Goal: Task Accomplishment & Management: Use online tool/utility

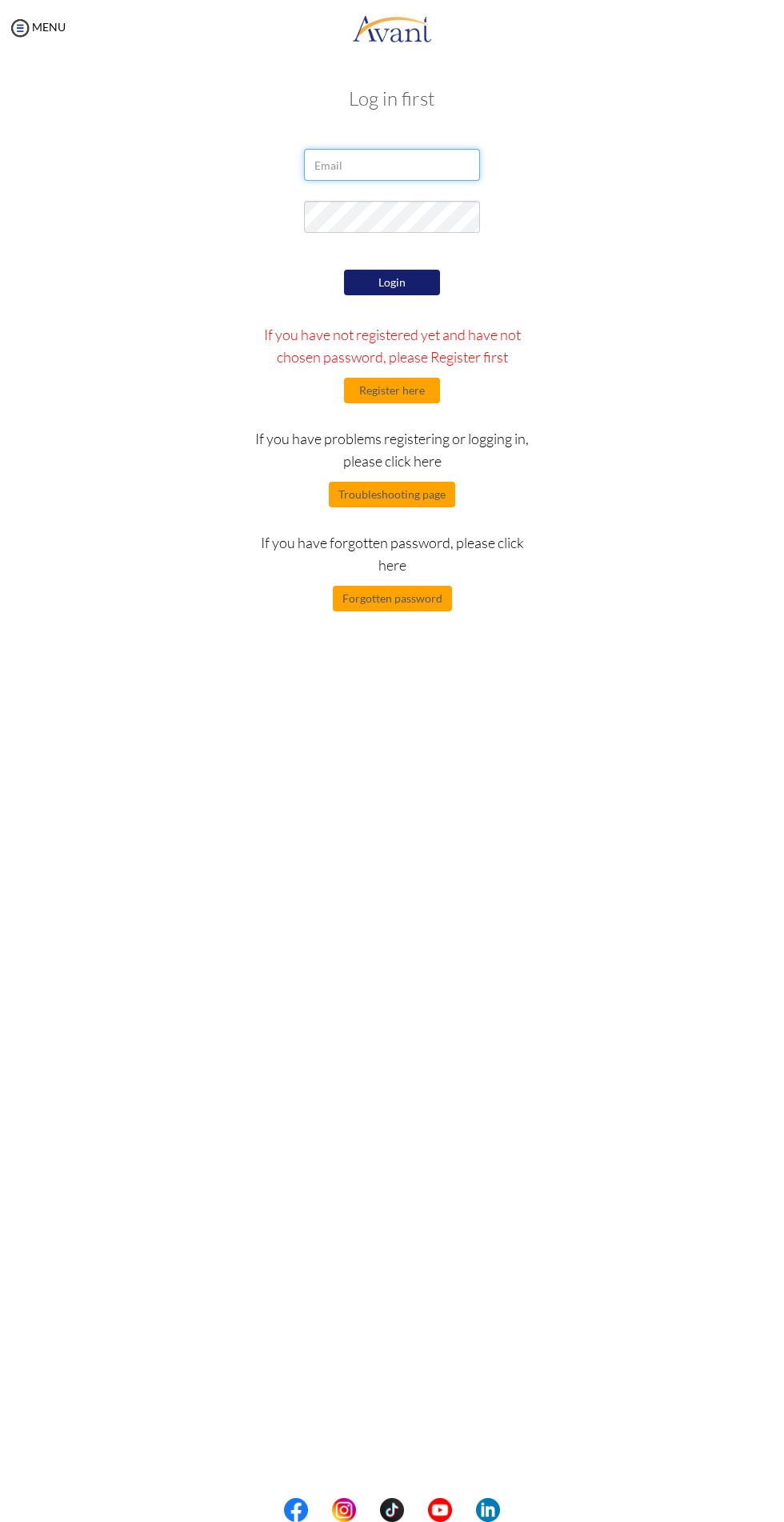
click at [369, 163] on input "email" at bounding box center [391, 164] width 176 height 32
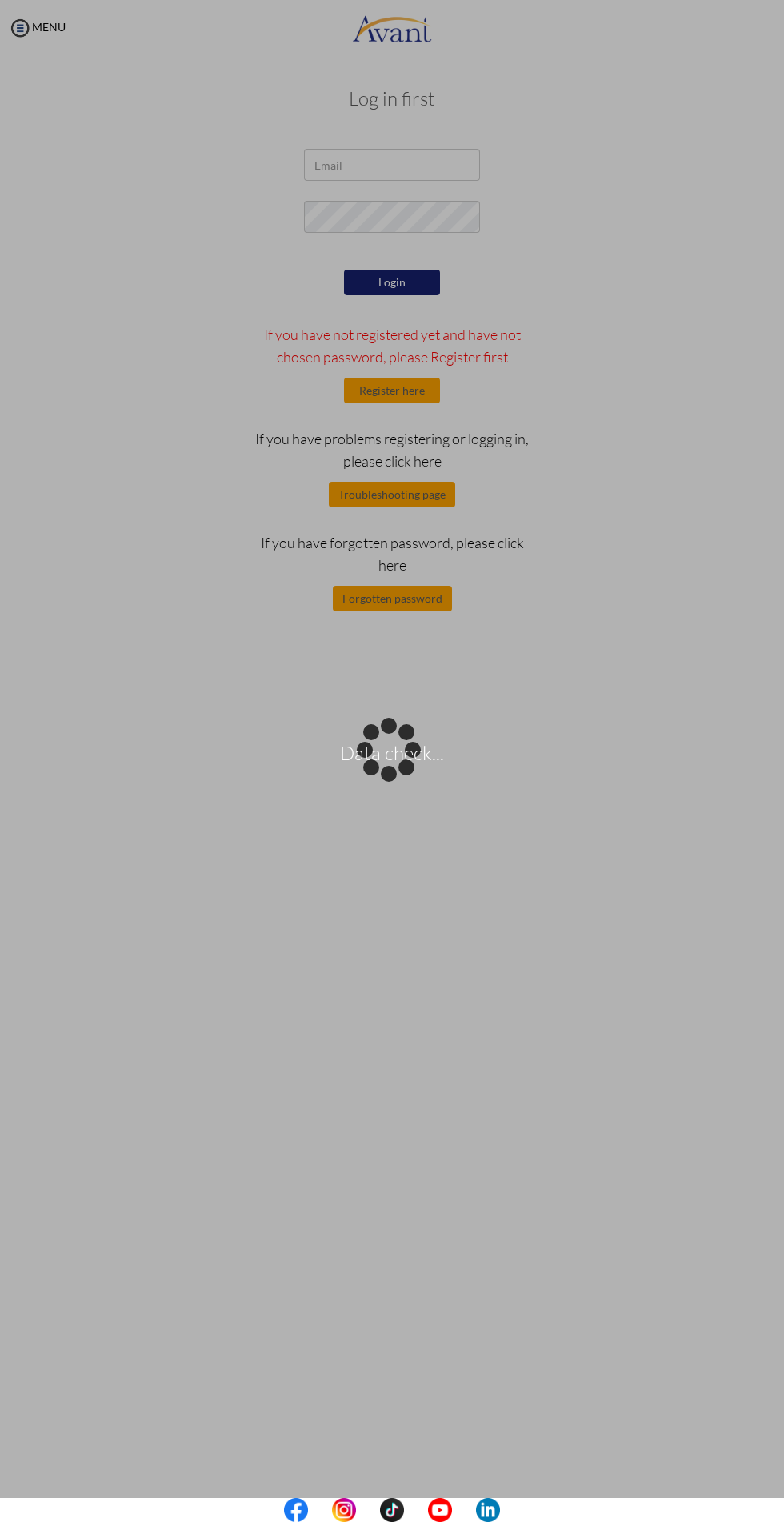
click at [380, 750] on div "Data check..." at bounding box center [391, 761] width 23 height 23
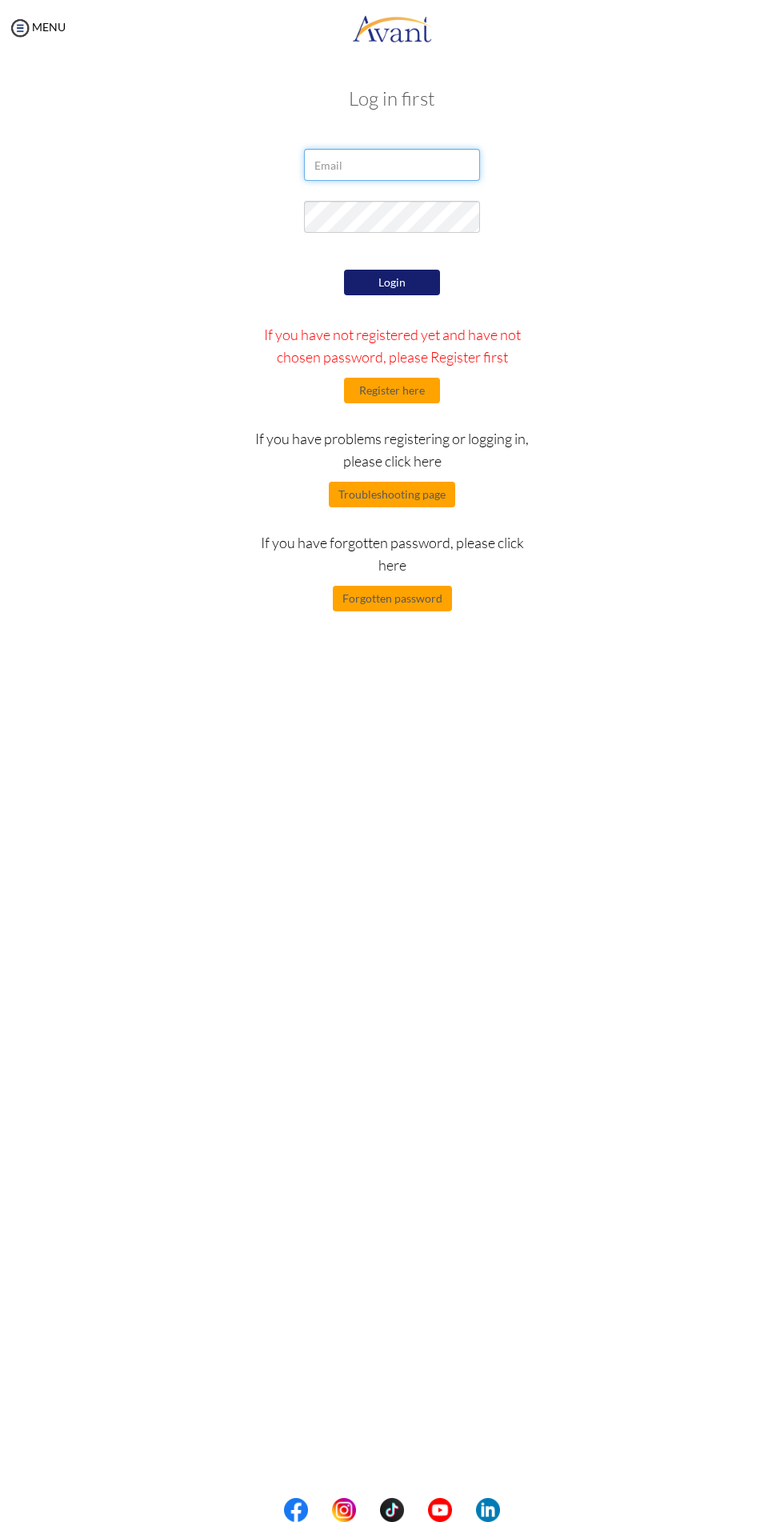
click at [382, 162] on input "email" at bounding box center [391, 164] width 176 height 32
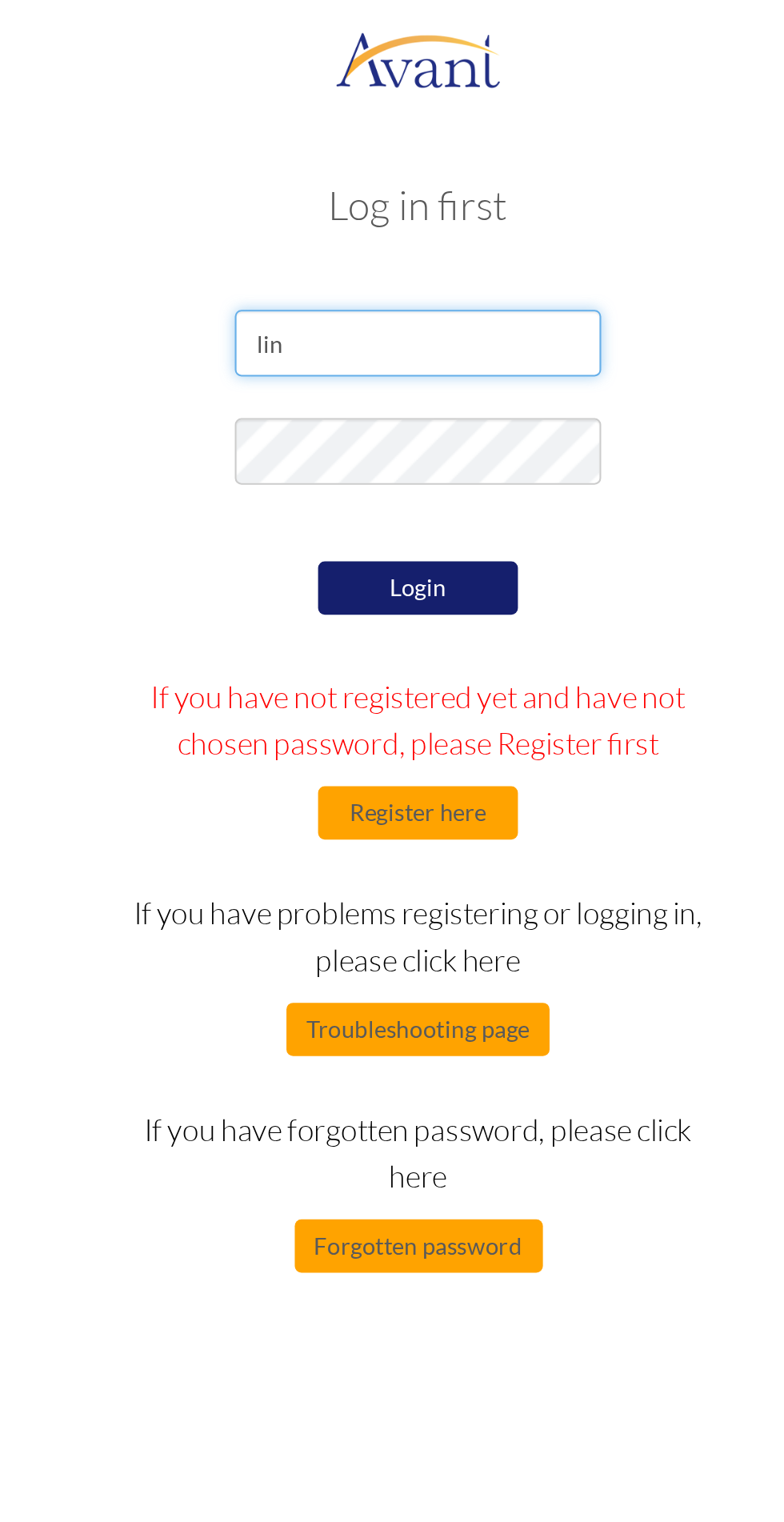
type input "[EMAIL_ADDRESS][DOMAIN_NAME]"
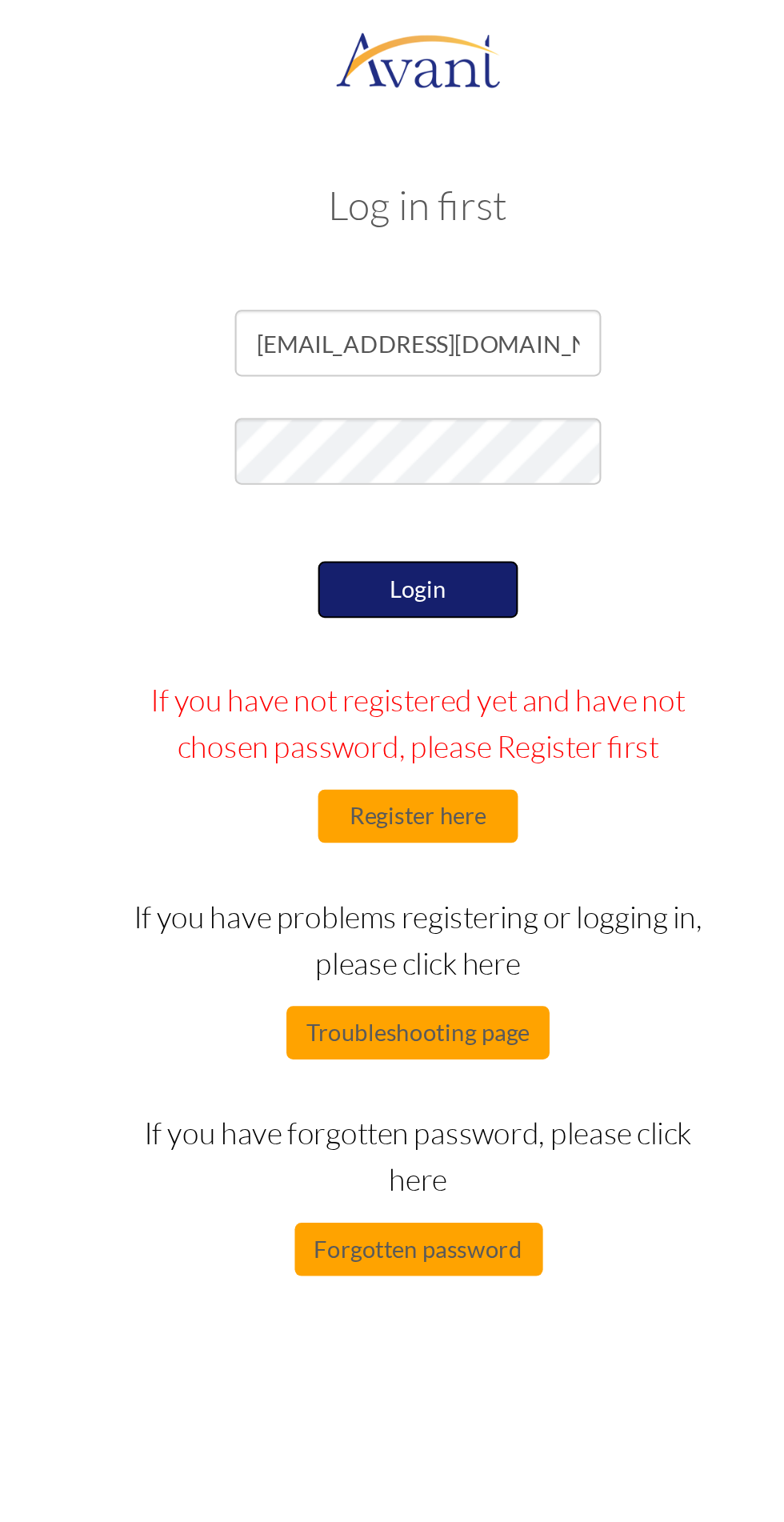
click at [402, 282] on button "Login" at bounding box center [391, 283] width 96 height 28
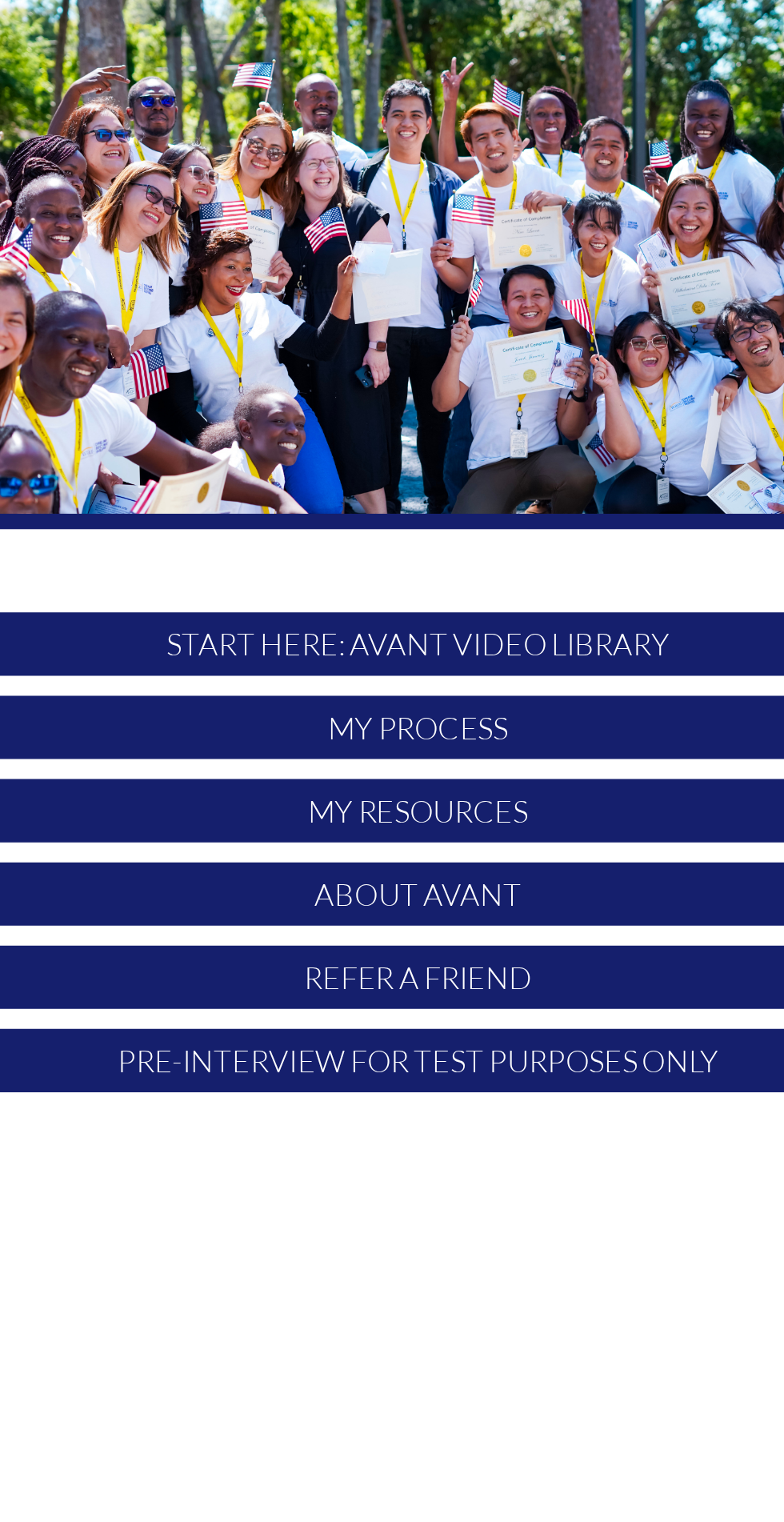
click at [476, 497] on p "My Process" at bounding box center [392, 506] width 476 height 30
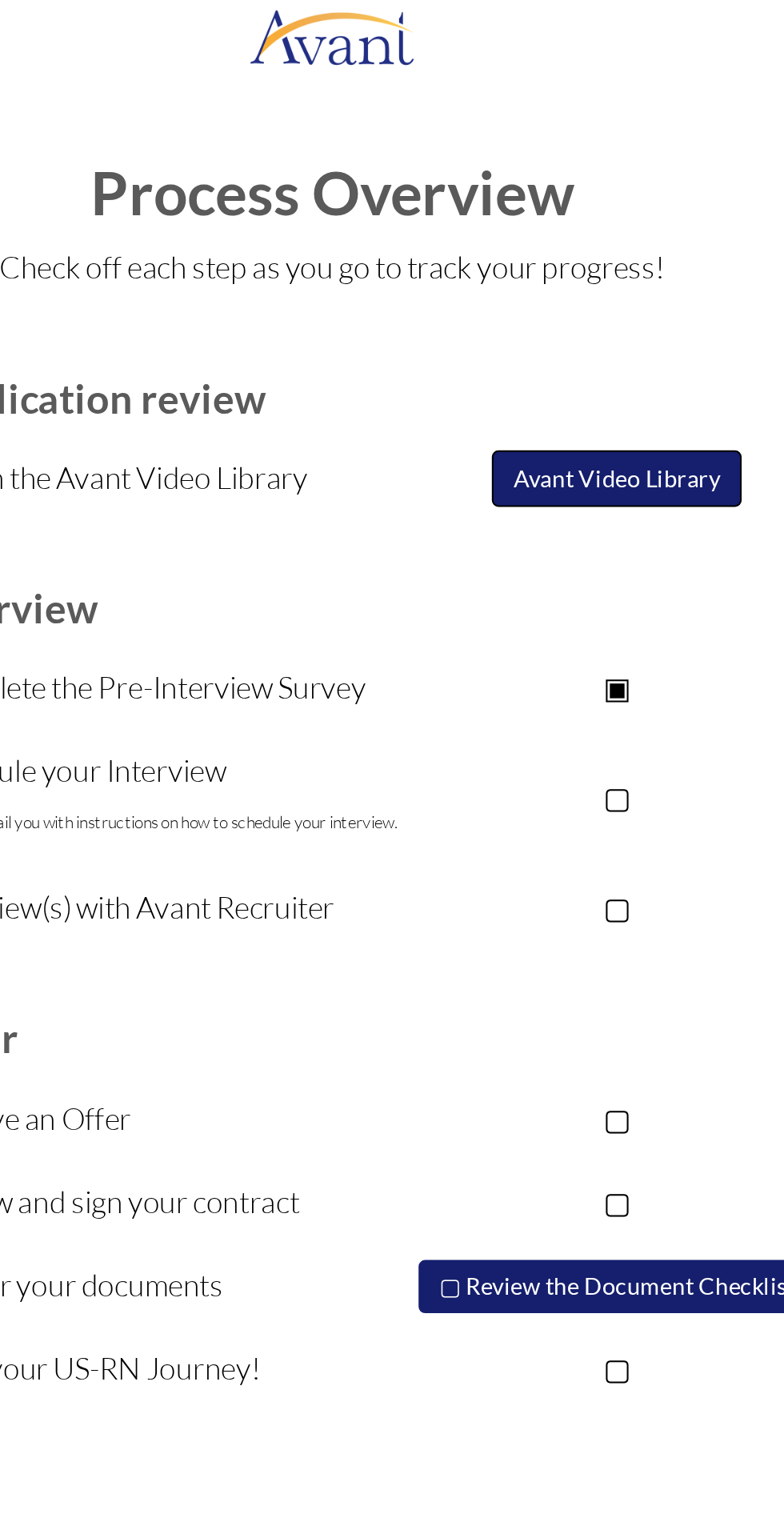
click at [547, 242] on button "Avant Video Library" at bounding box center [529, 240] width 120 height 28
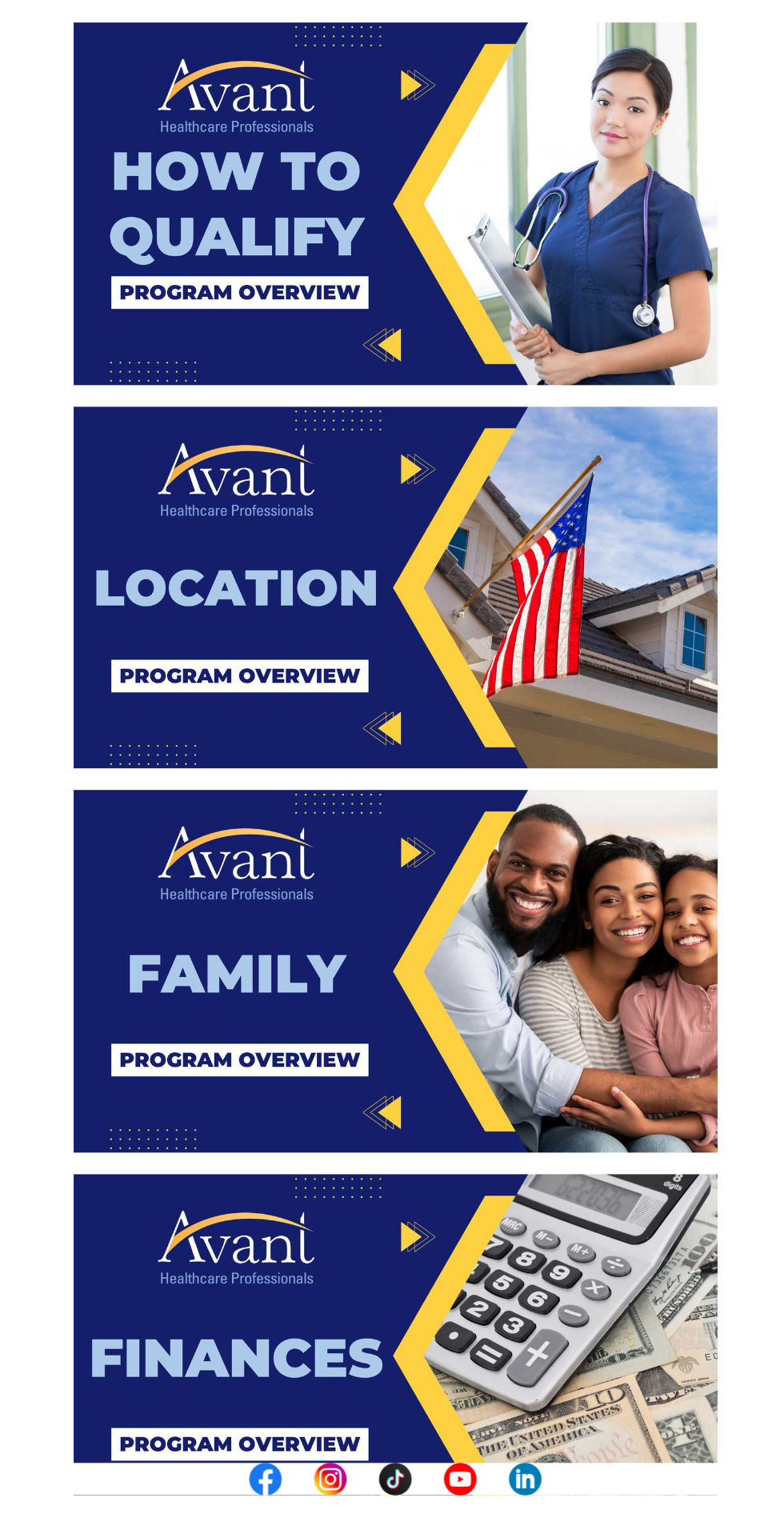
click at [391, 539] on img at bounding box center [392, 567] width 476 height 268
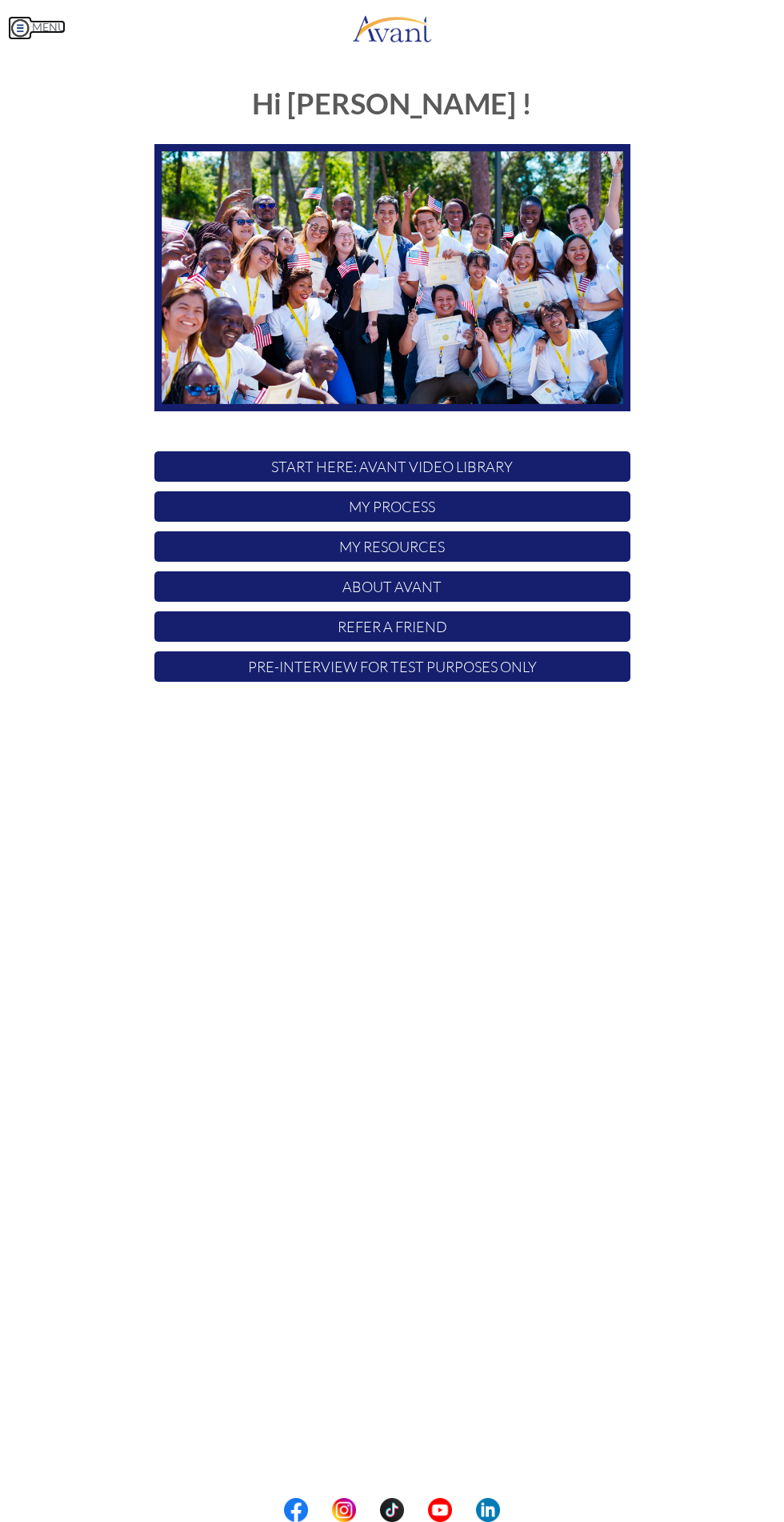
click at [48, 23] on link "MENU" at bounding box center [37, 27] width 58 height 13
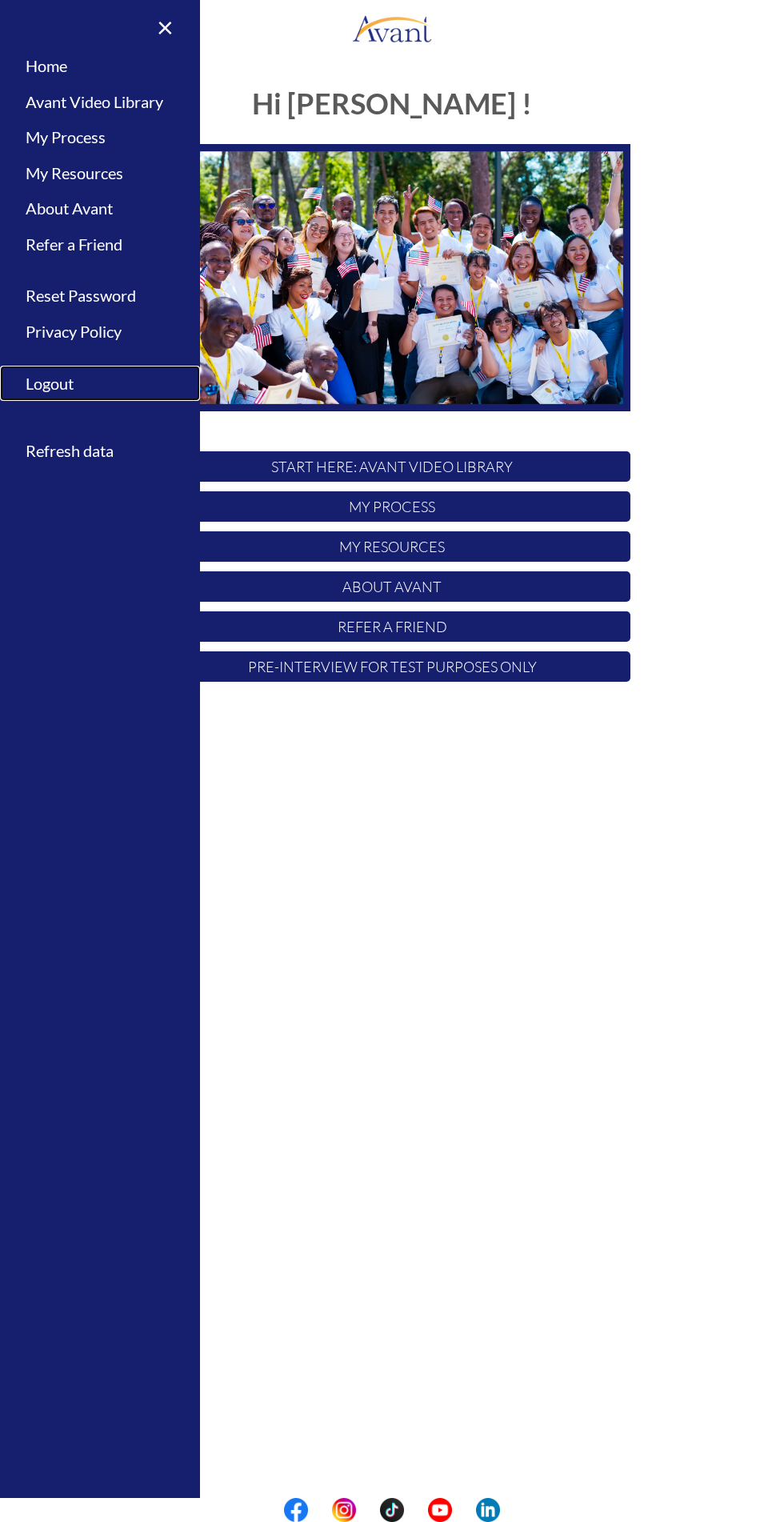
click at [44, 376] on link "Logout" at bounding box center [100, 383] width 200 height 36
